Goal: Transaction & Acquisition: Download file/media

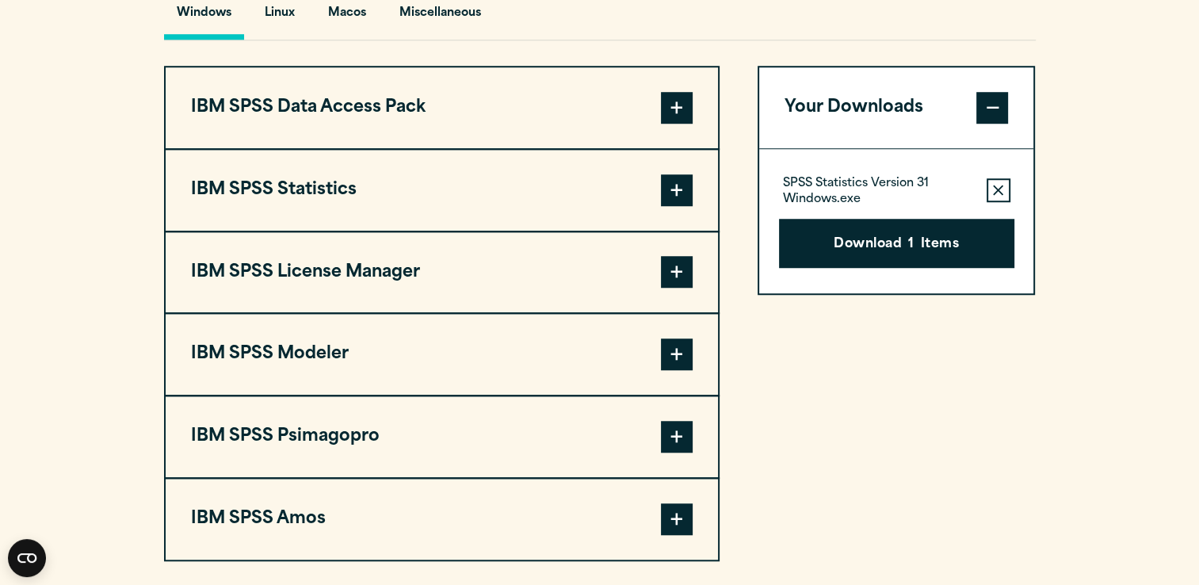
scroll to position [1254, 0]
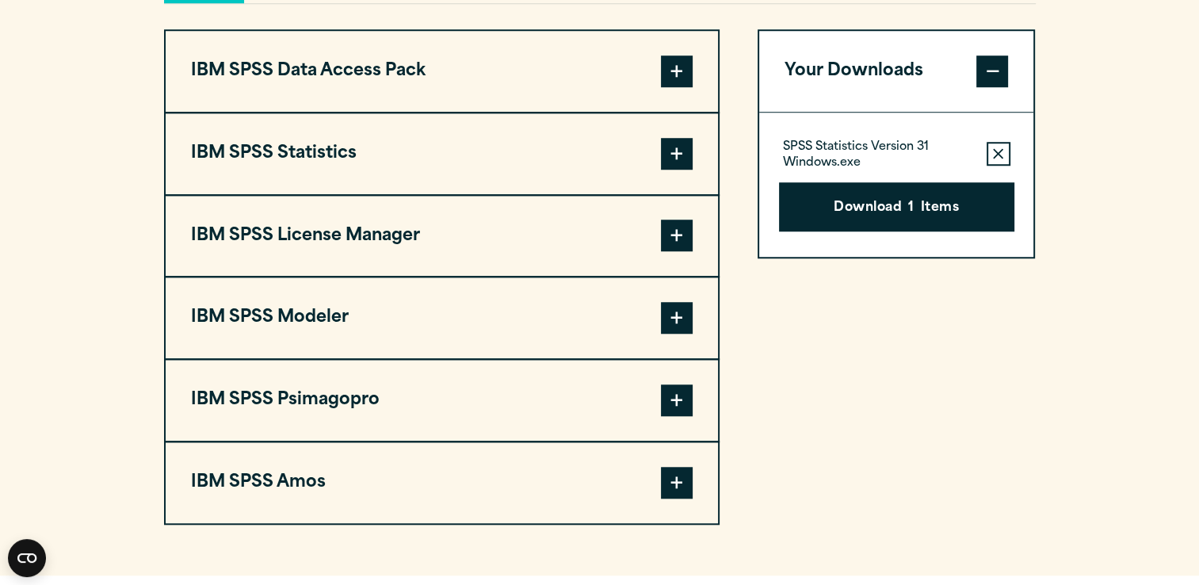
click at [673, 156] on span at bounding box center [677, 154] width 32 height 32
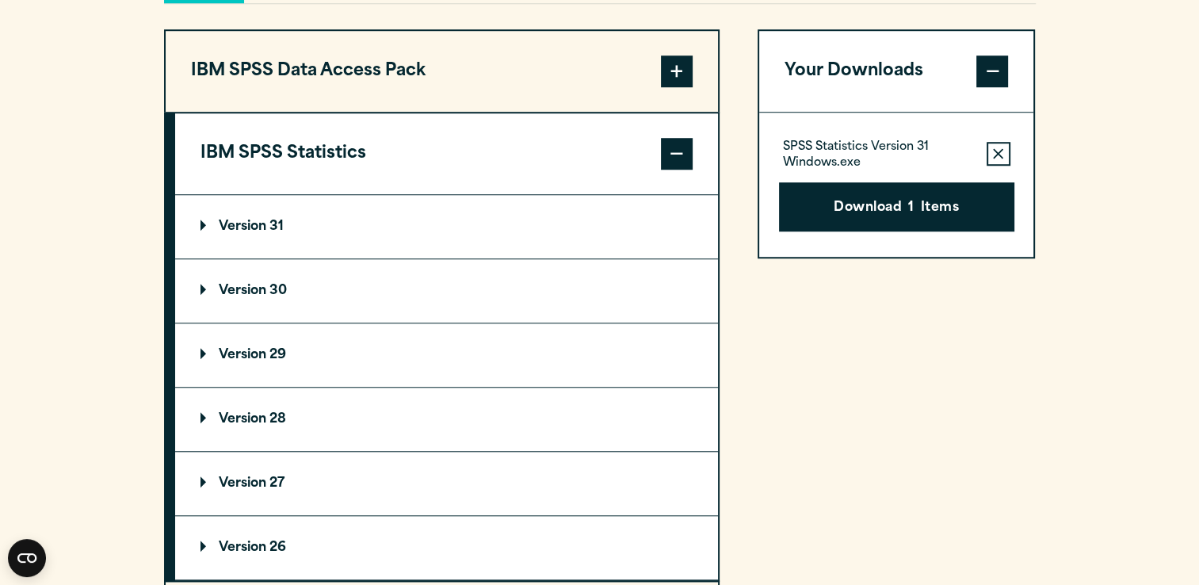
click at [562, 293] on summary "Version 30" at bounding box center [446, 290] width 543 height 63
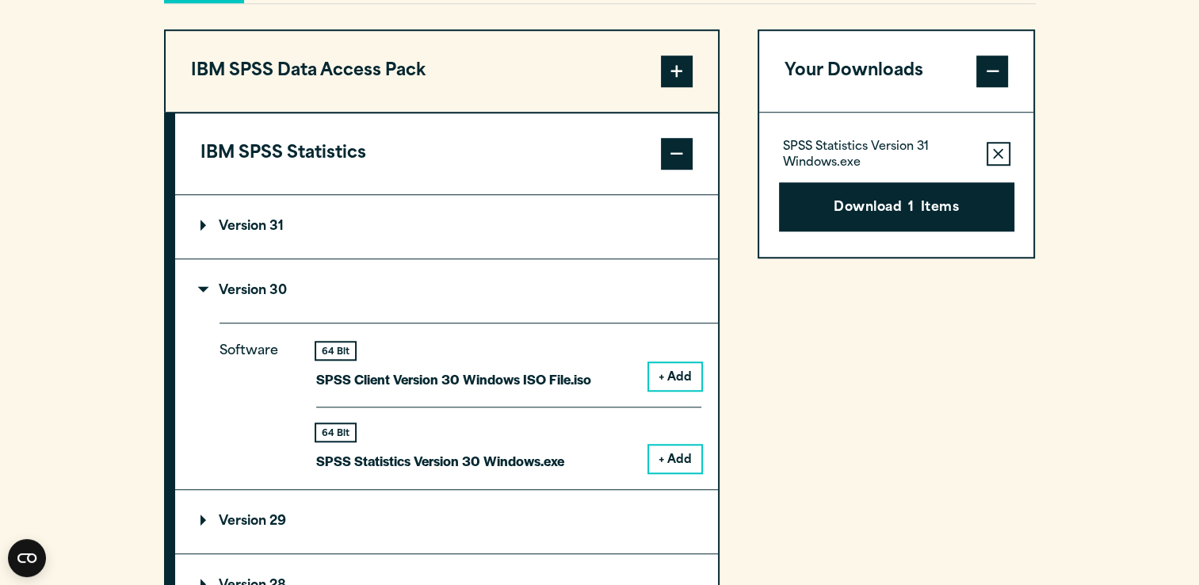
click at [689, 461] on button "+ Add" at bounding box center [675, 458] width 52 height 27
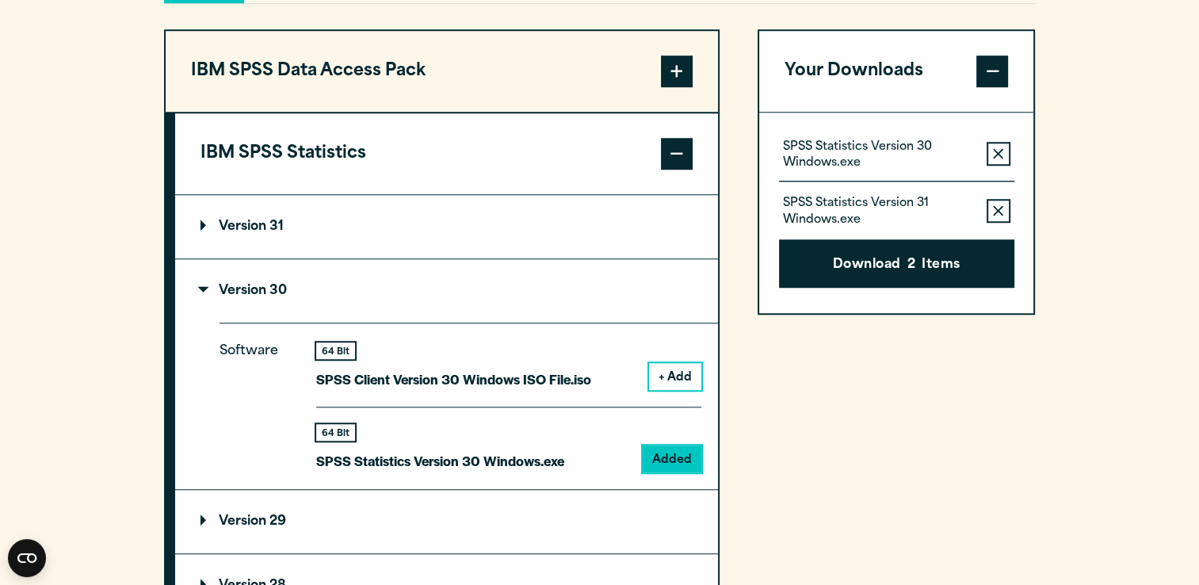
click at [998, 208] on icon "button" at bounding box center [998, 210] width 10 height 10
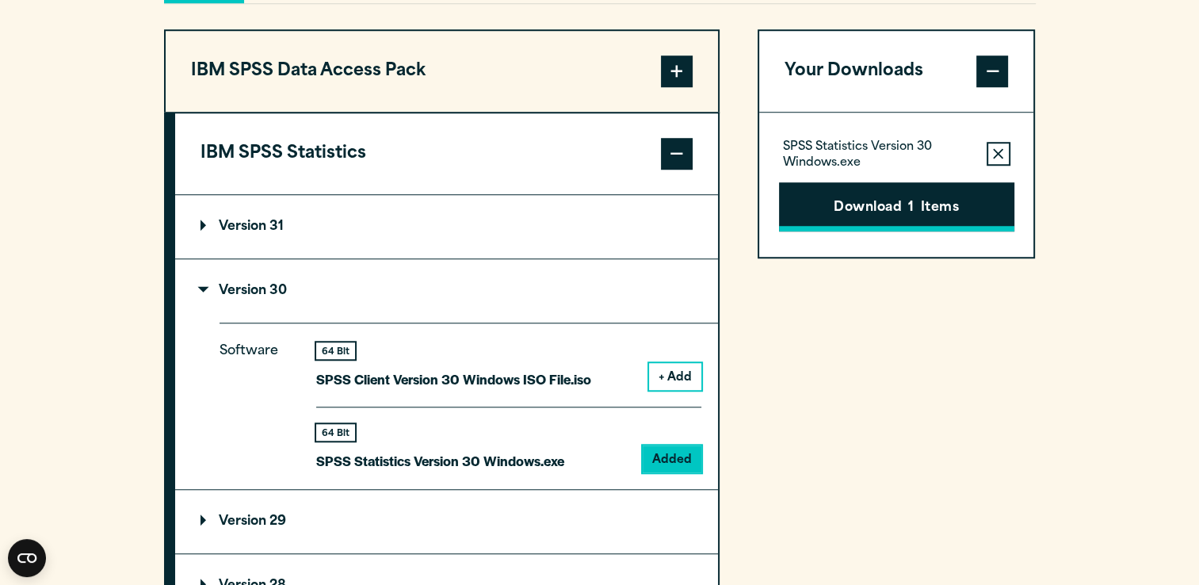
click at [966, 200] on button "Download 1 Items" at bounding box center [896, 206] width 235 height 49
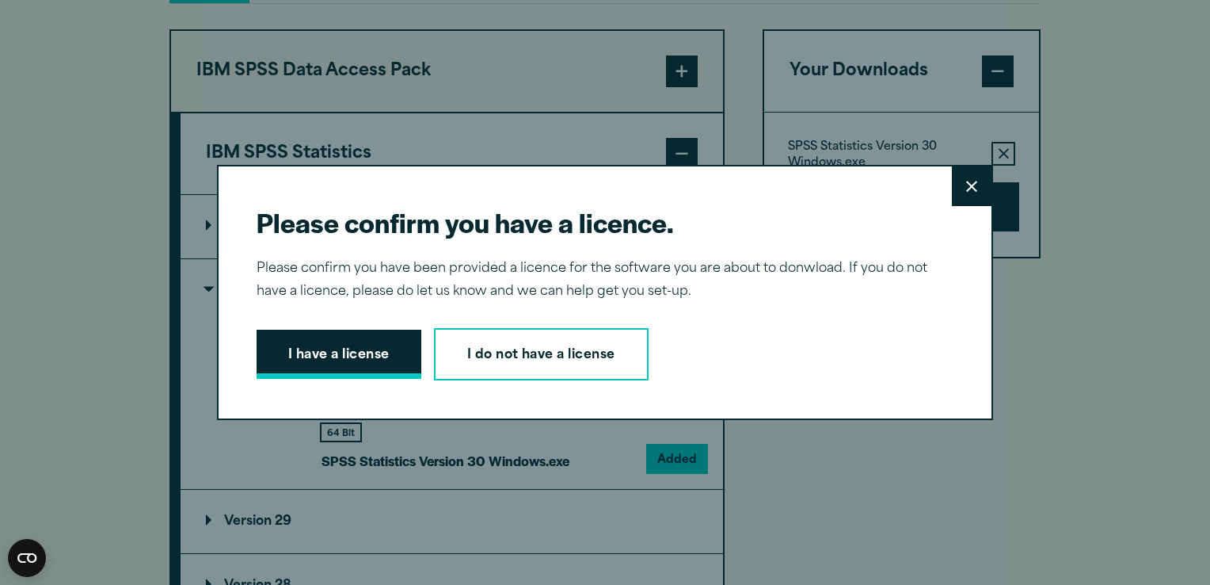
click at [304, 350] on button "I have a license" at bounding box center [339, 354] width 165 height 49
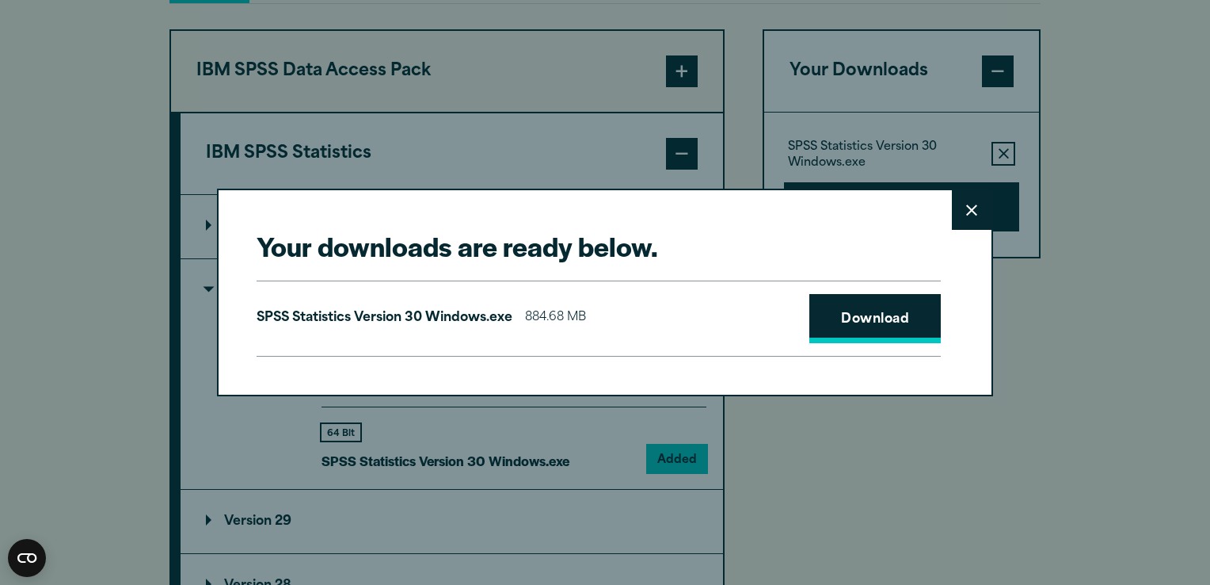
click at [856, 318] on link "Download" at bounding box center [876, 318] width 132 height 49
click at [966, 207] on icon at bounding box center [971, 210] width 11 height 12
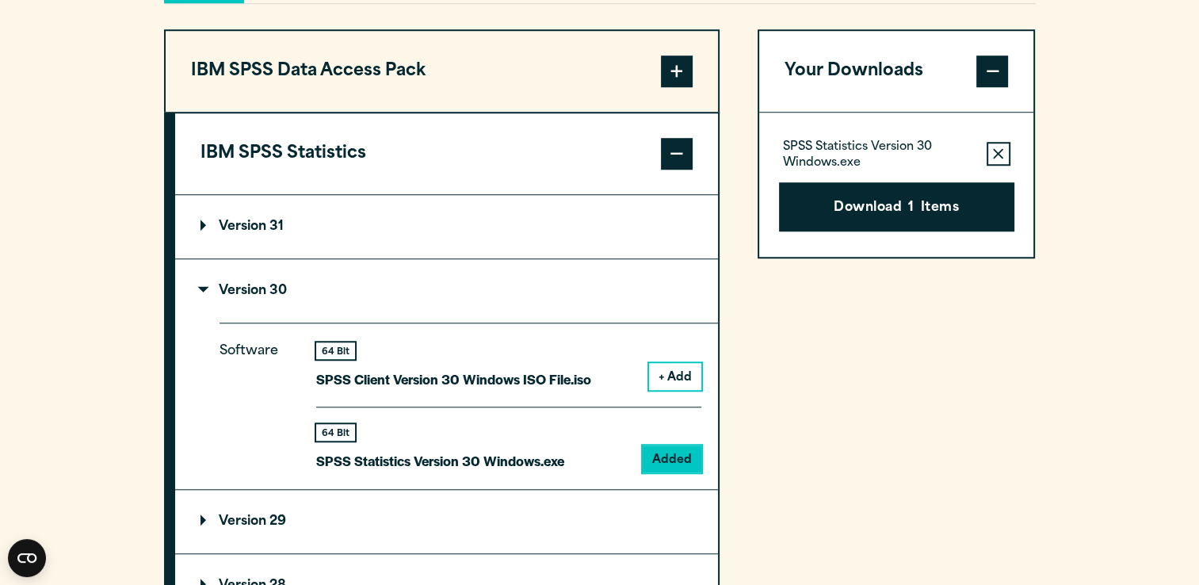
click at [603, 247] on summary "Version 31" at bounding box center [446, 226] width 543 height 63
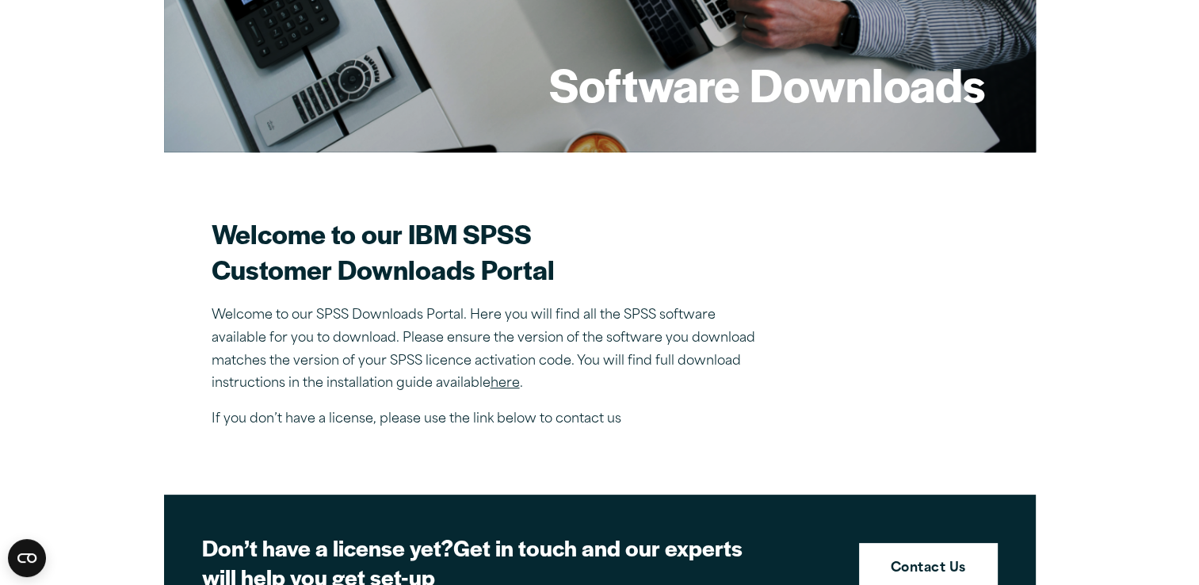
scroll to position [0, 0]
